Goal: Use online tool/utility: Utilize a website feature to perform a specific function

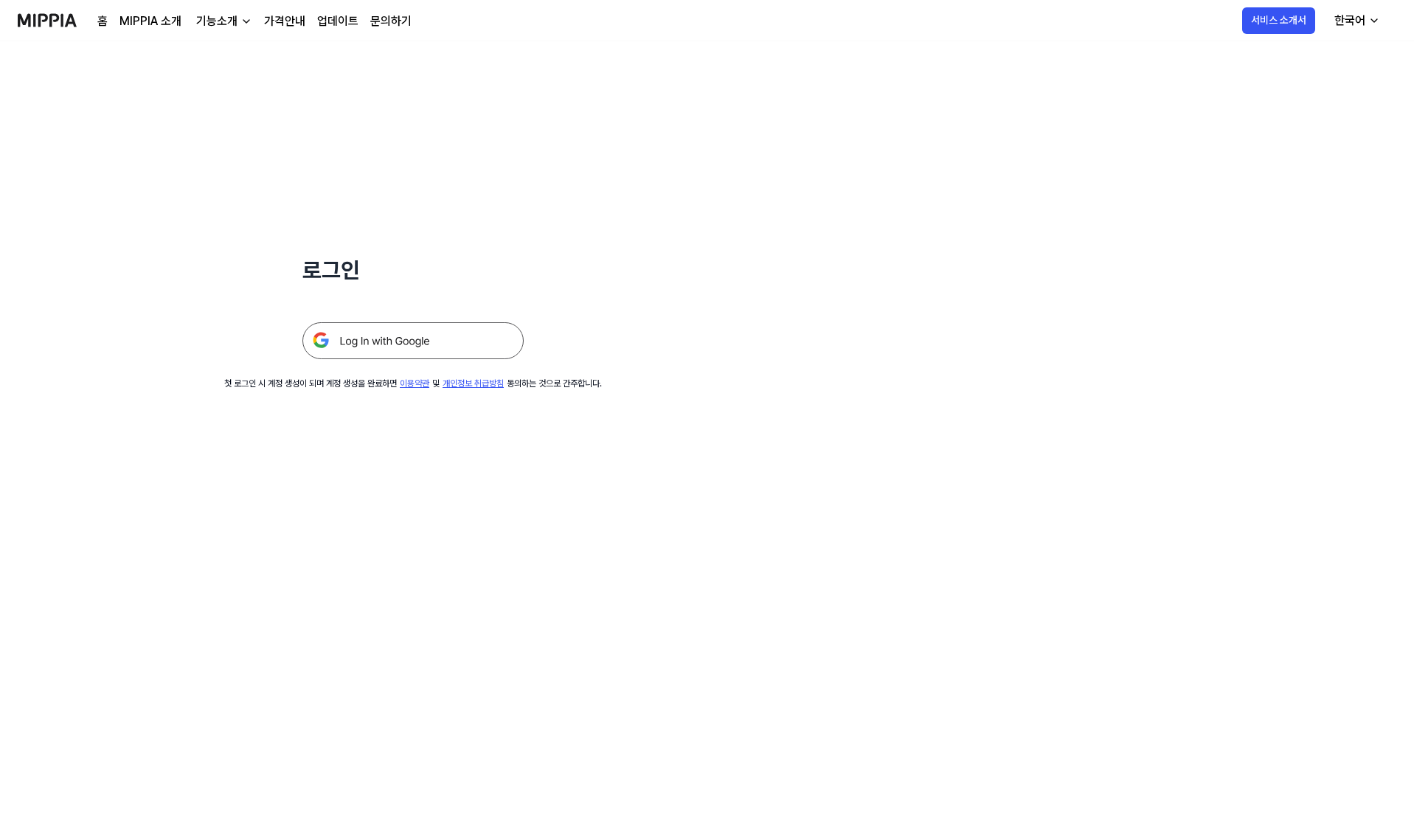
click at [510, 343] on img at bounding box center [413, 341] width 221 height 37
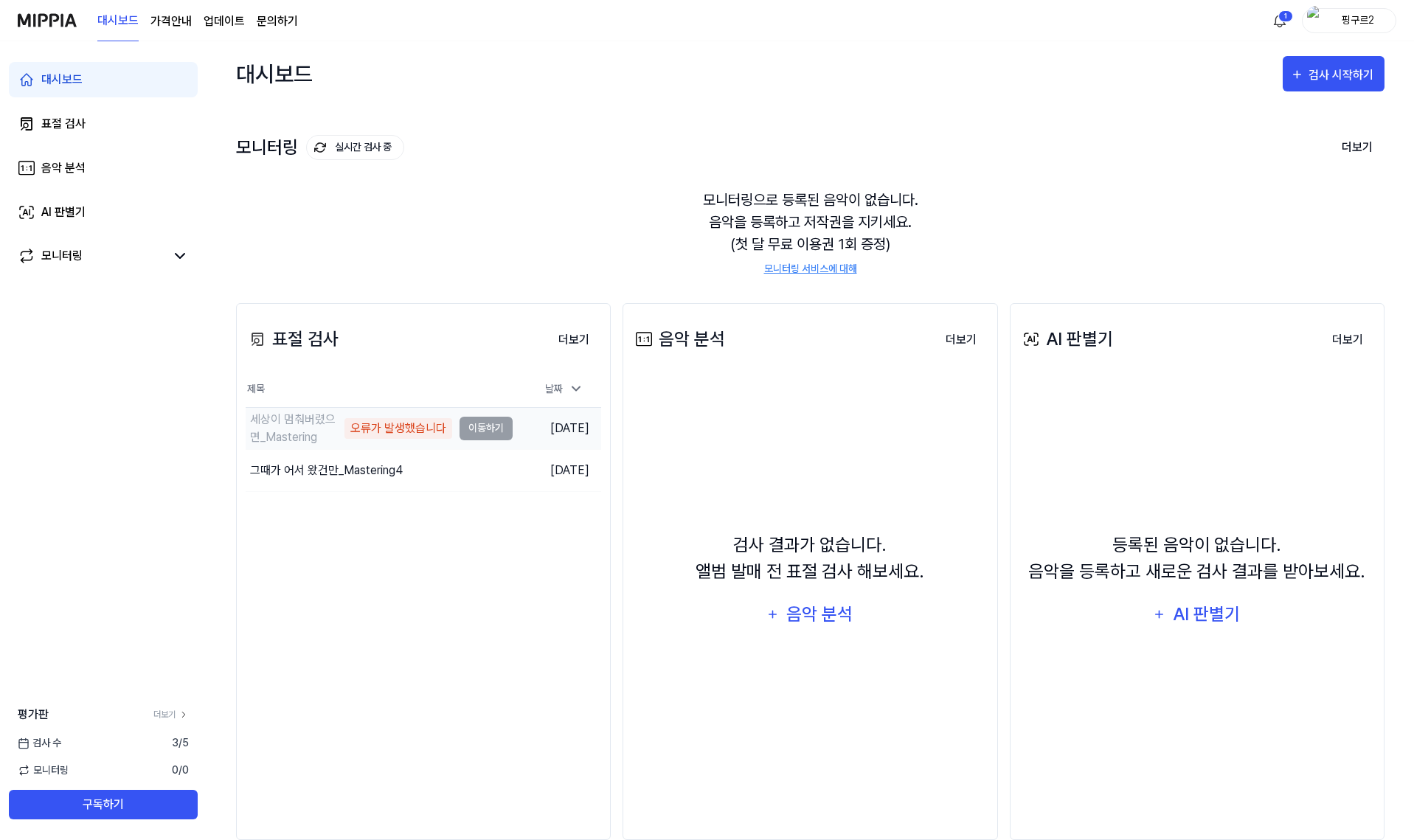
click at [371, 428] on div "오류가 발생했습니다" at bounding box center [398, 428] width 108 height 20
click at [471, 416] on td "세상이 멈춰버렸으면_Mastering 오류가 발생했습니다 이동하기" at bounding box center [379, 428] width 267 height 42
click at [482, 424] on td "세상이 멈춰버렸으면_Mastering 오류가 발생했습니다 이동하기" at bounding box center [379, 428] width 267 height 42
click at [76, 86] on div "대시보드" at bounding box center [62, 79] width 42 height 17
click at [92, 121] on link "표절 검사" at bounding box center [103, 123] width 189 height 36
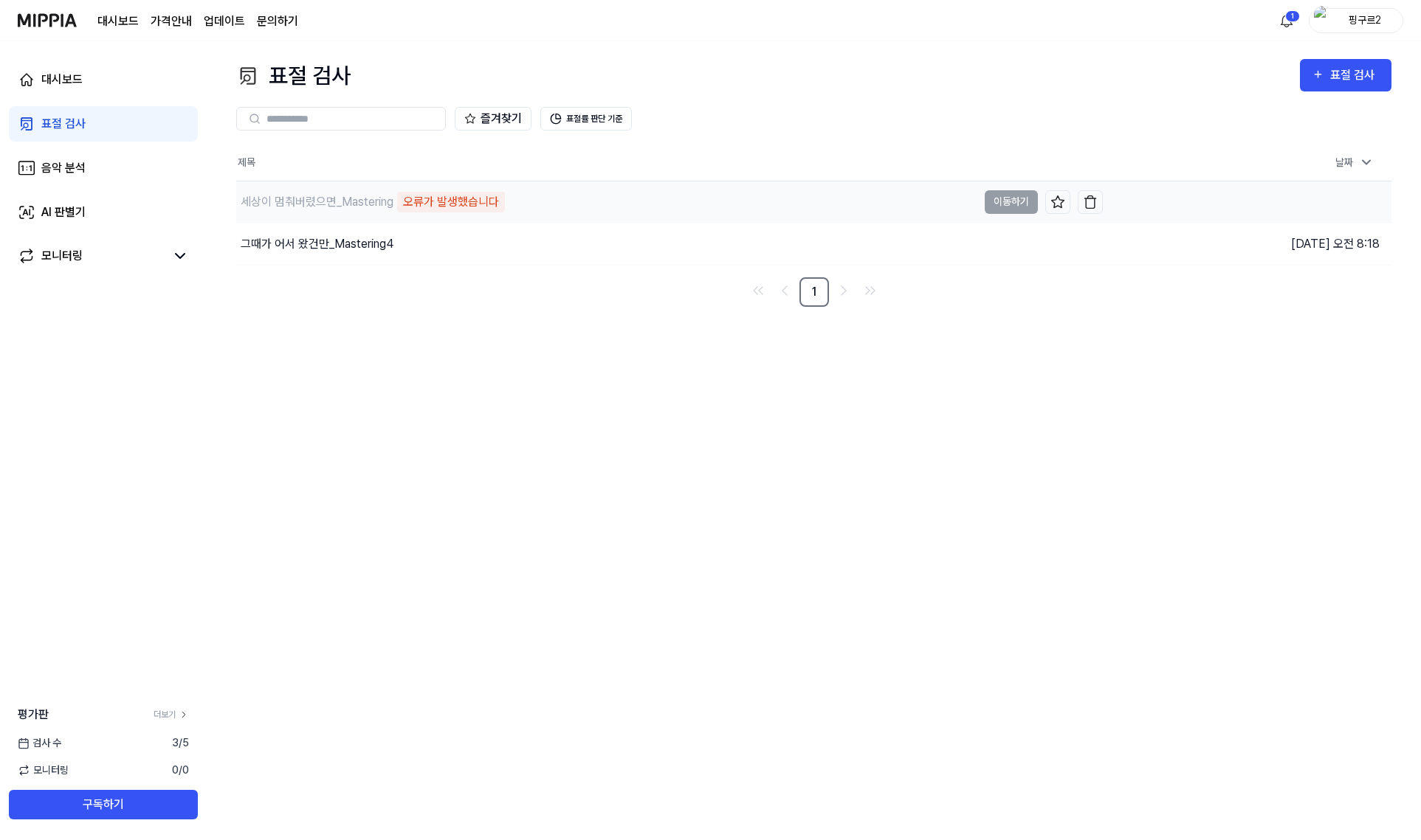
click at [380, 204] on div "세상이 멈춰버렸으면_Mastering" at bounding box center [317, 201] width 153 height 17
click at [1092, 201] on img "button" at bounding box center [1090, 201] width 14 height 14
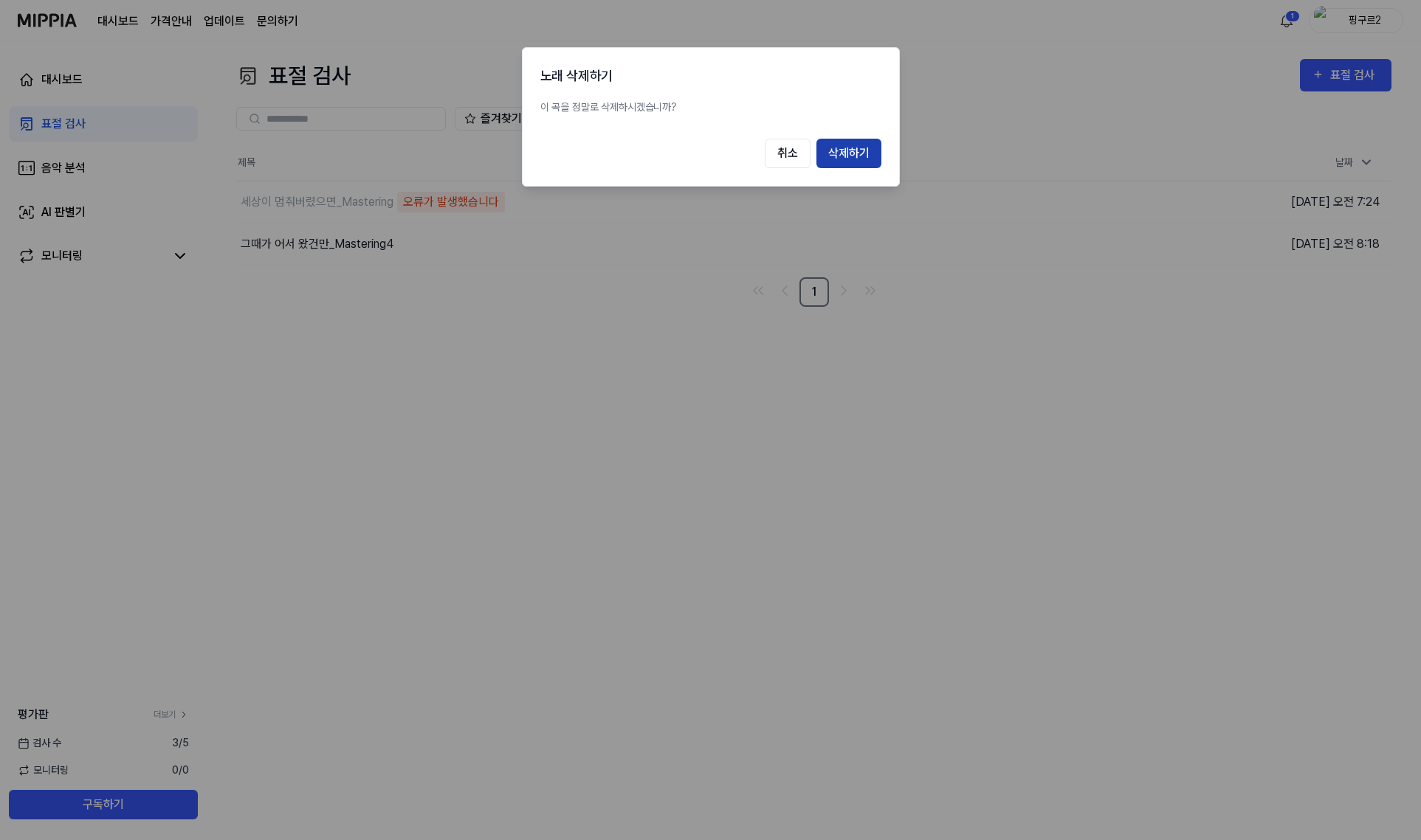
click at [846, 145] on button "삭제하기" at bounding box center [849, 153] width 65 height 30
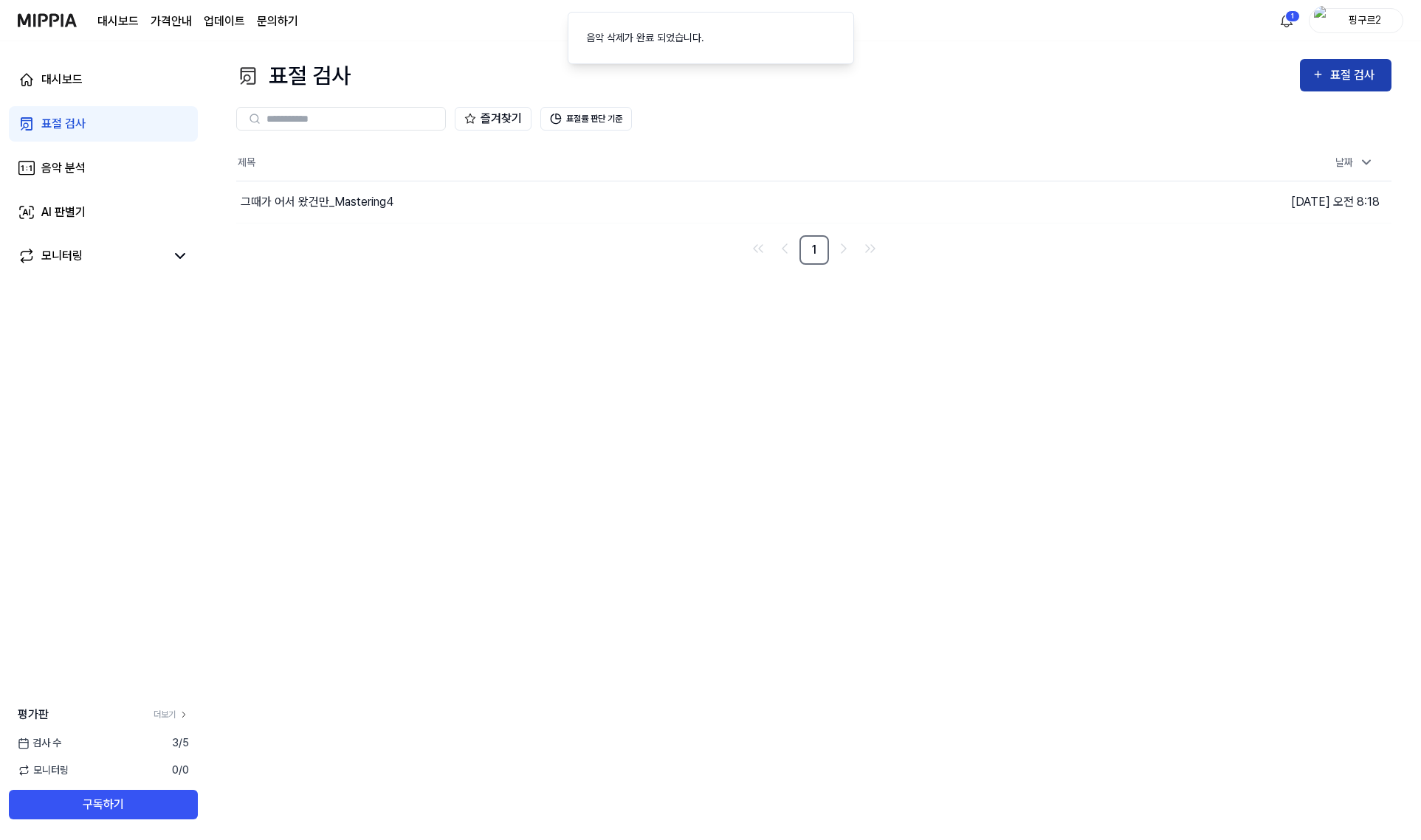
click at [1327, 77] on div "표절 검사" at bounding box center [1345, 75] width 68 height 19
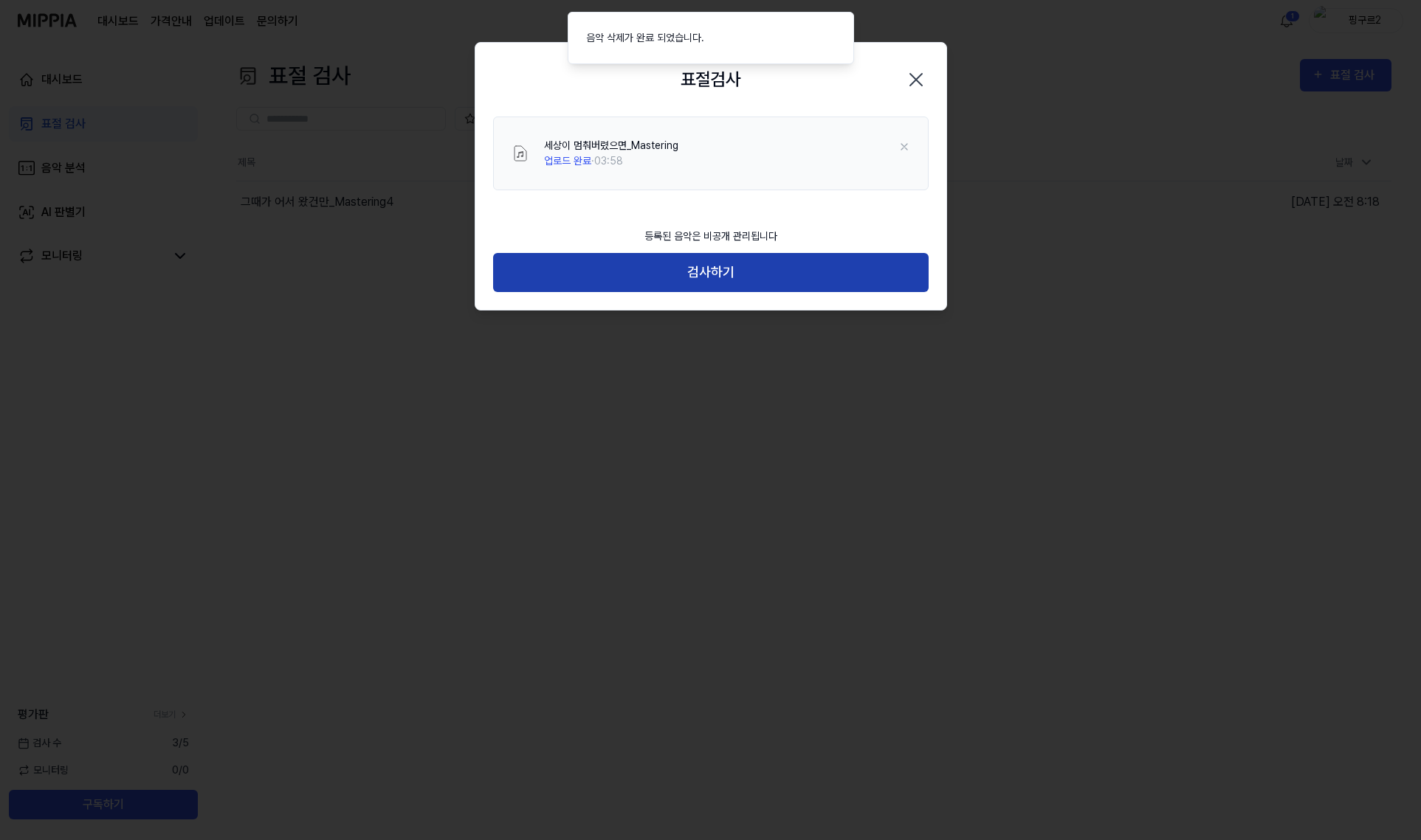
click at [838, 268] on button "검사하기" at bounding box center [710, 273] width 436 height 39
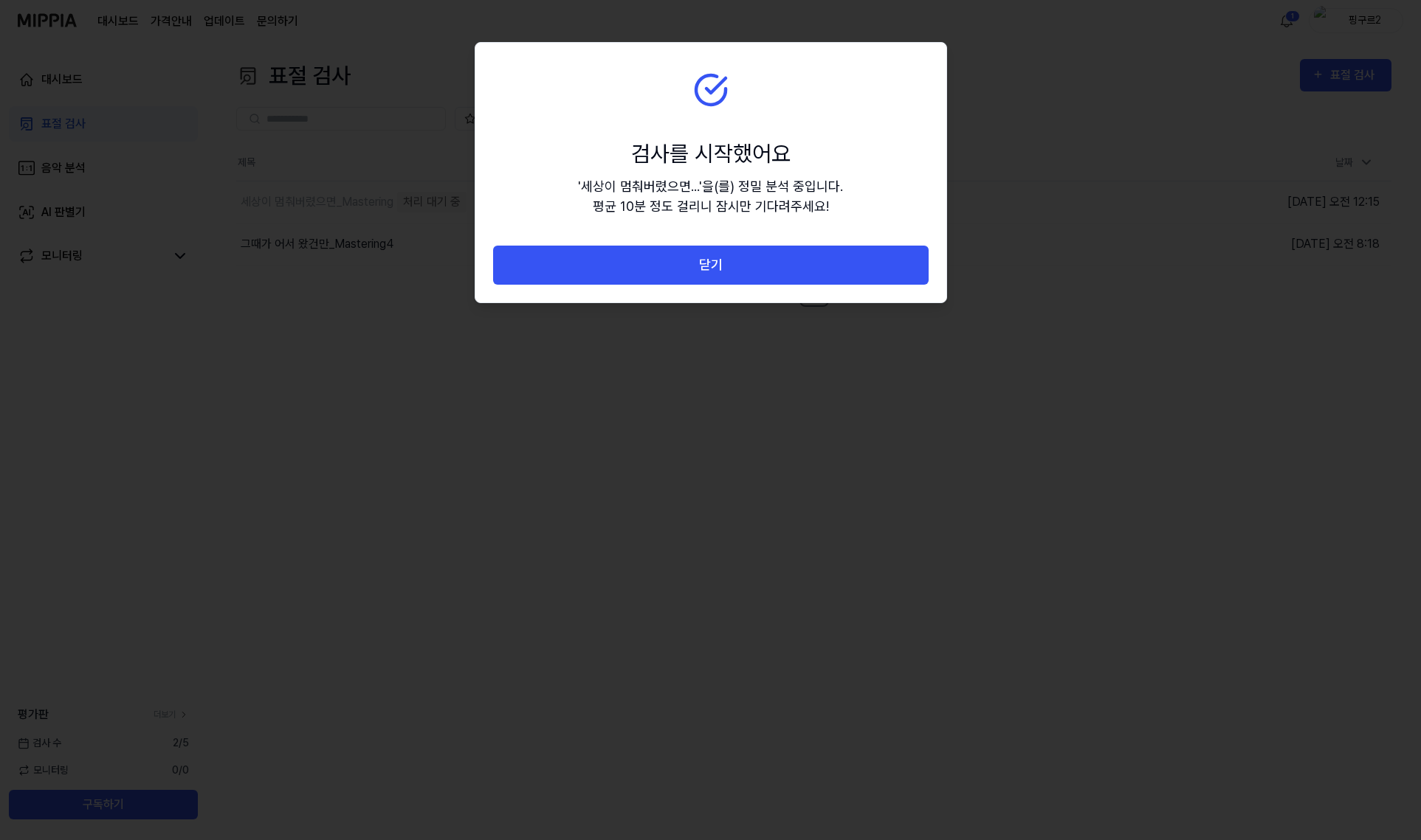
click at [840, 219] on section "검사를 시작했어요 ' 세상이 멈춰버렸으면... ' 을(를) 정밀 분석 중입니다. 평균 10분 정도 걸리니 잠시만 기다려주세요!" at bounding box center [710, 144] width 471 height 203
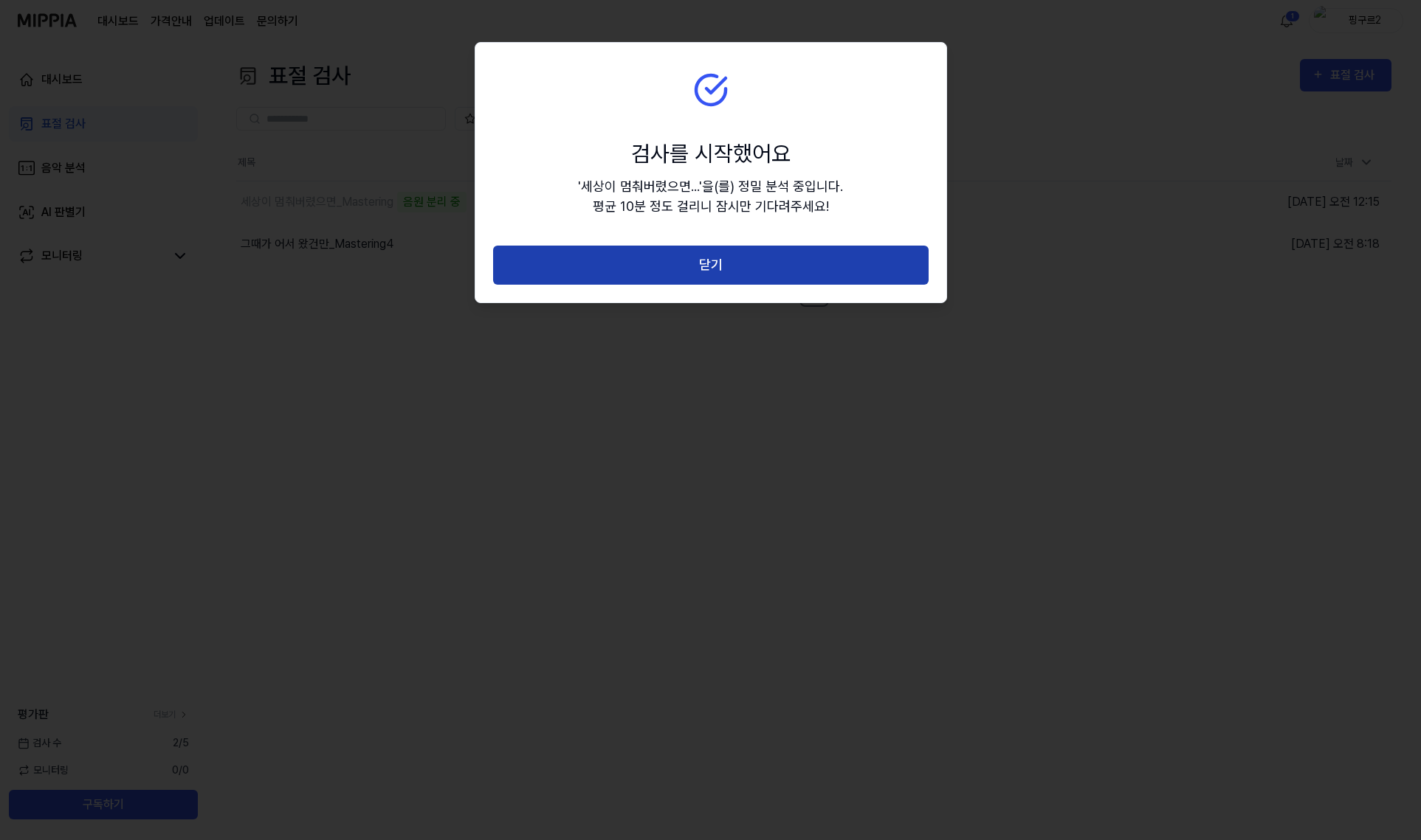
click at [834, 249] on button "닫기" at bounding box center [710, 265] width 436 height 39
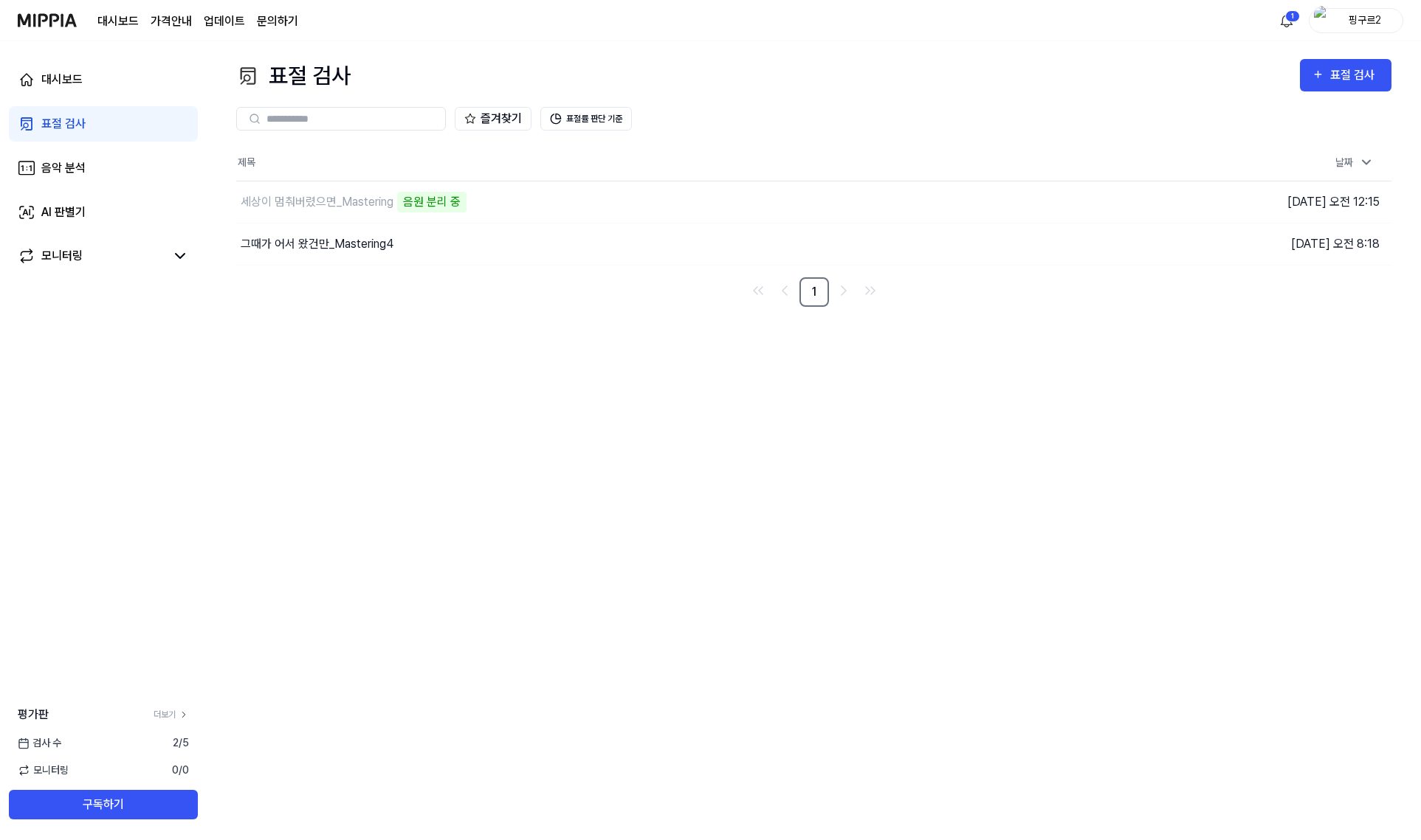
click at [1210, 404] on div "표절 검사 표절 검사 표절 검사 음악 분석 AI 판별기 즐겨찾기 표절률 판단 기준 제목 날짜 세상이 멈춰버렸으면_Mastering 음원 분리 …" at bounding box center [814, 441] width 1214 height 799
